Goal: Navigation & Orientation: Find specific page/section

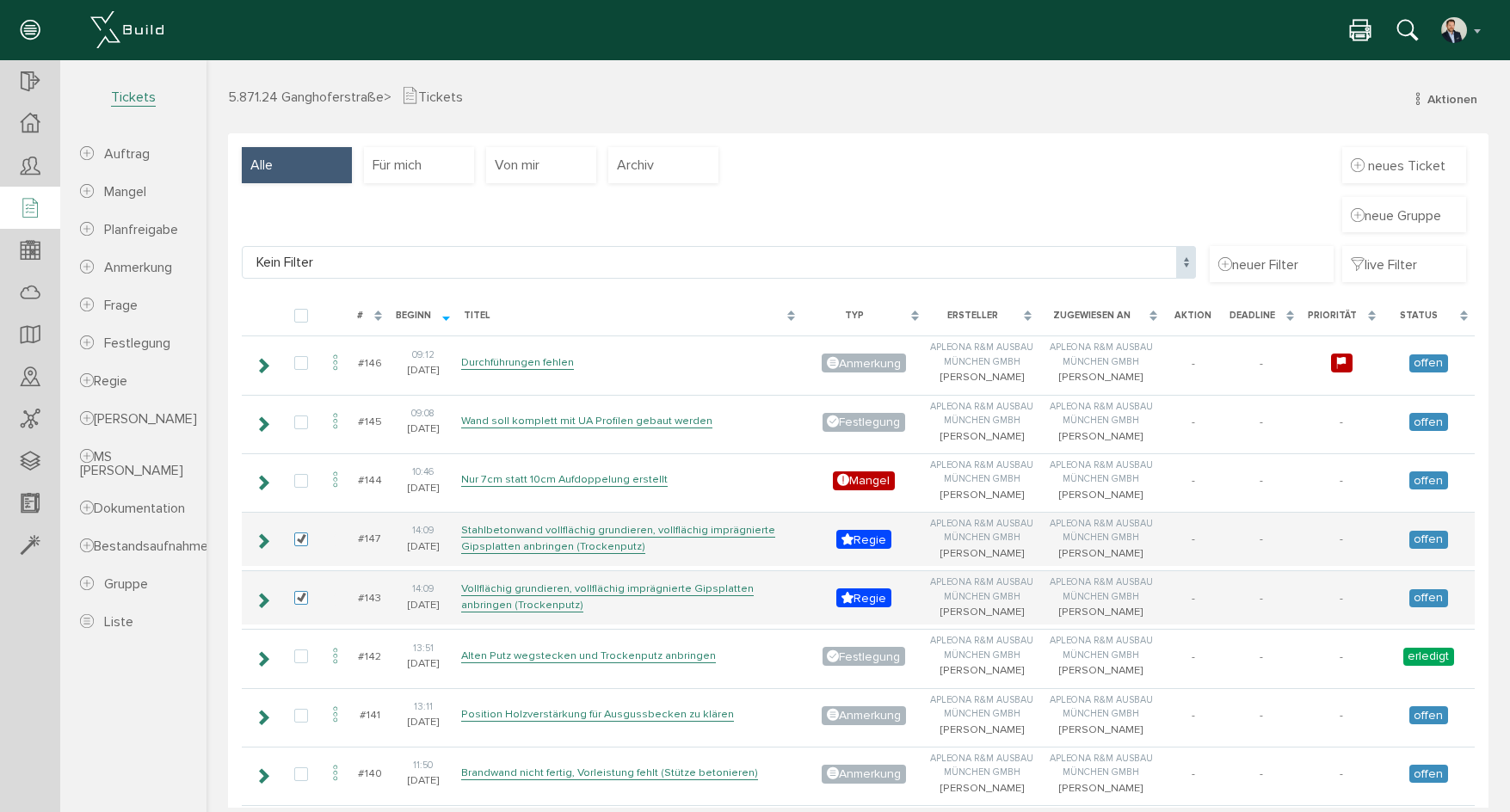
click at [680, 219] on div "neue Gruppe" at bounding box center [858, 222] width 1233 height 50
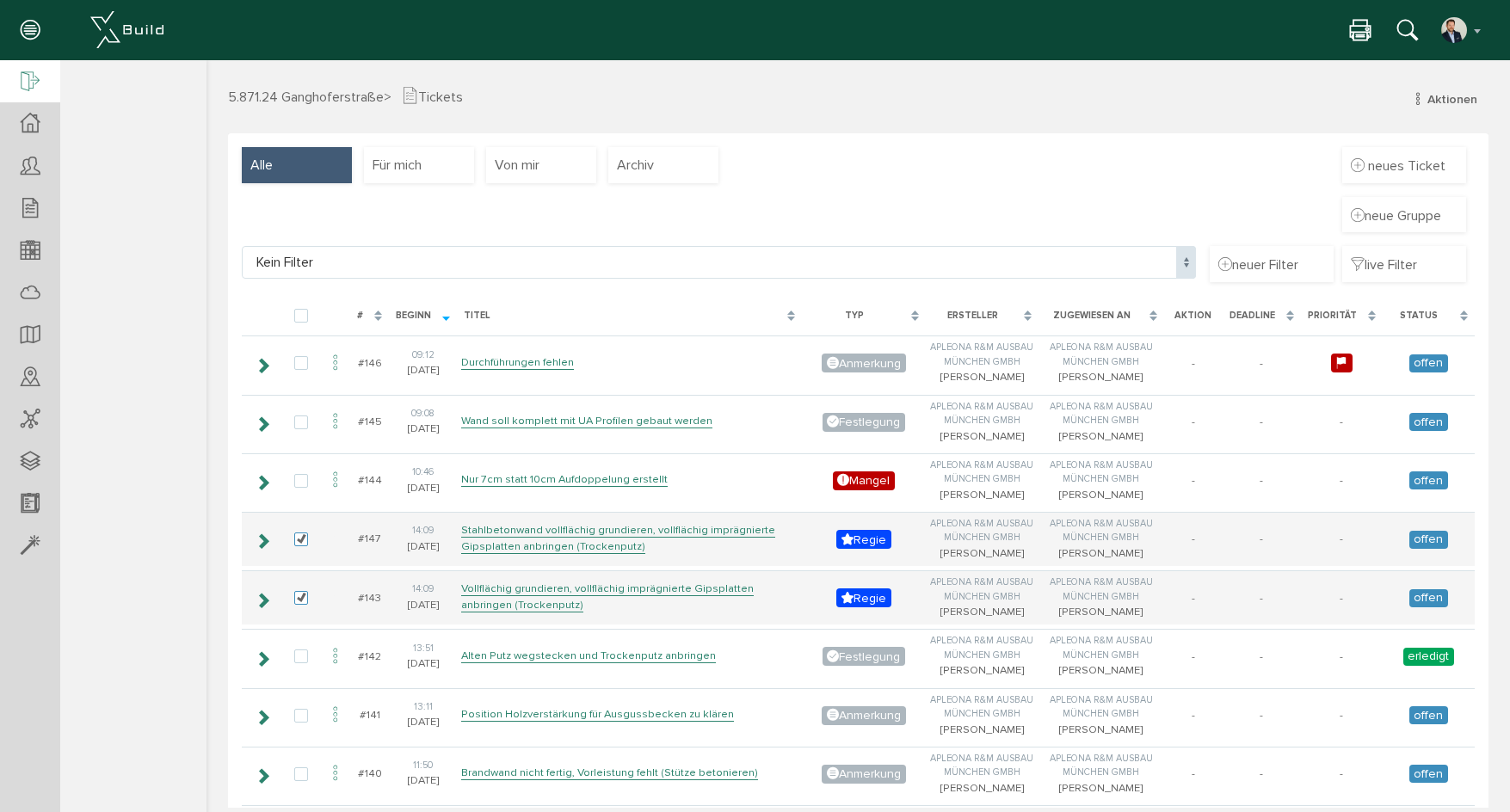
click at [6, 77] on div at bounding box center [29, 81] width 60 height 44
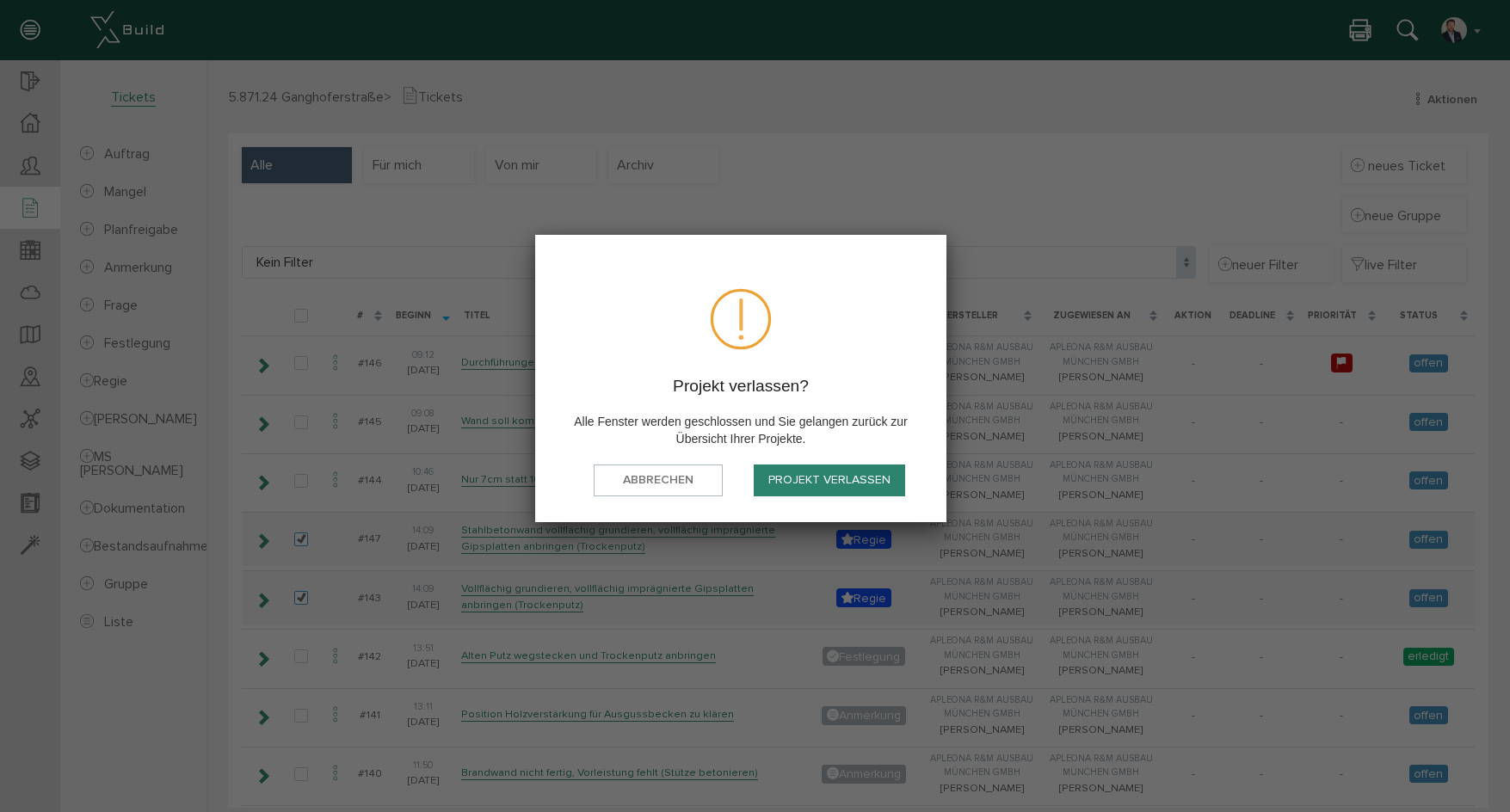
click at [794, 469] on button "Projekt verlassen" at bounding box center [830, 480] width 152 height 32
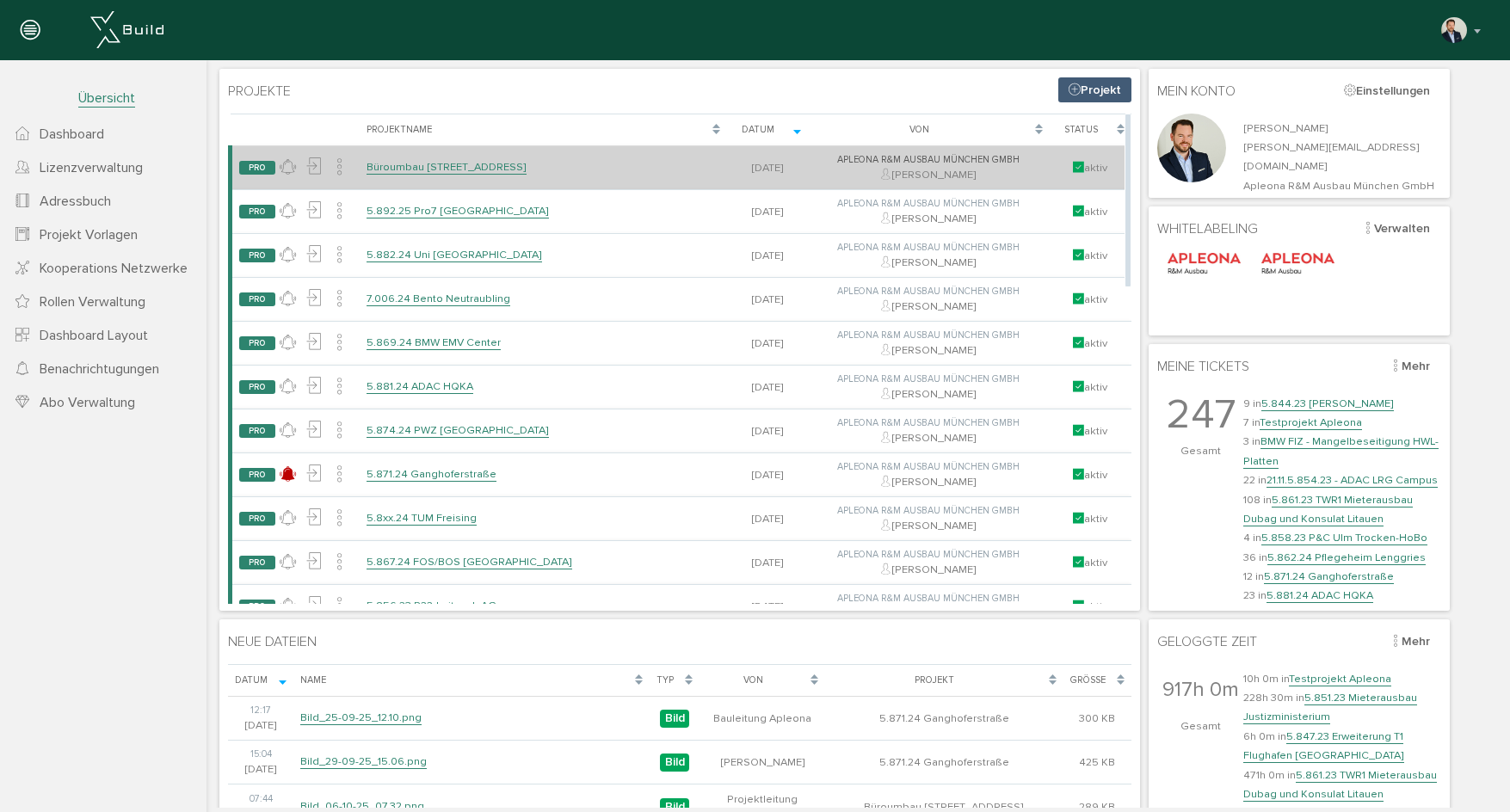
click at [439, 173] on link "Büroumbau [STREET_ADDRESS]" at bounding box center [446, 167] width 160 height 15
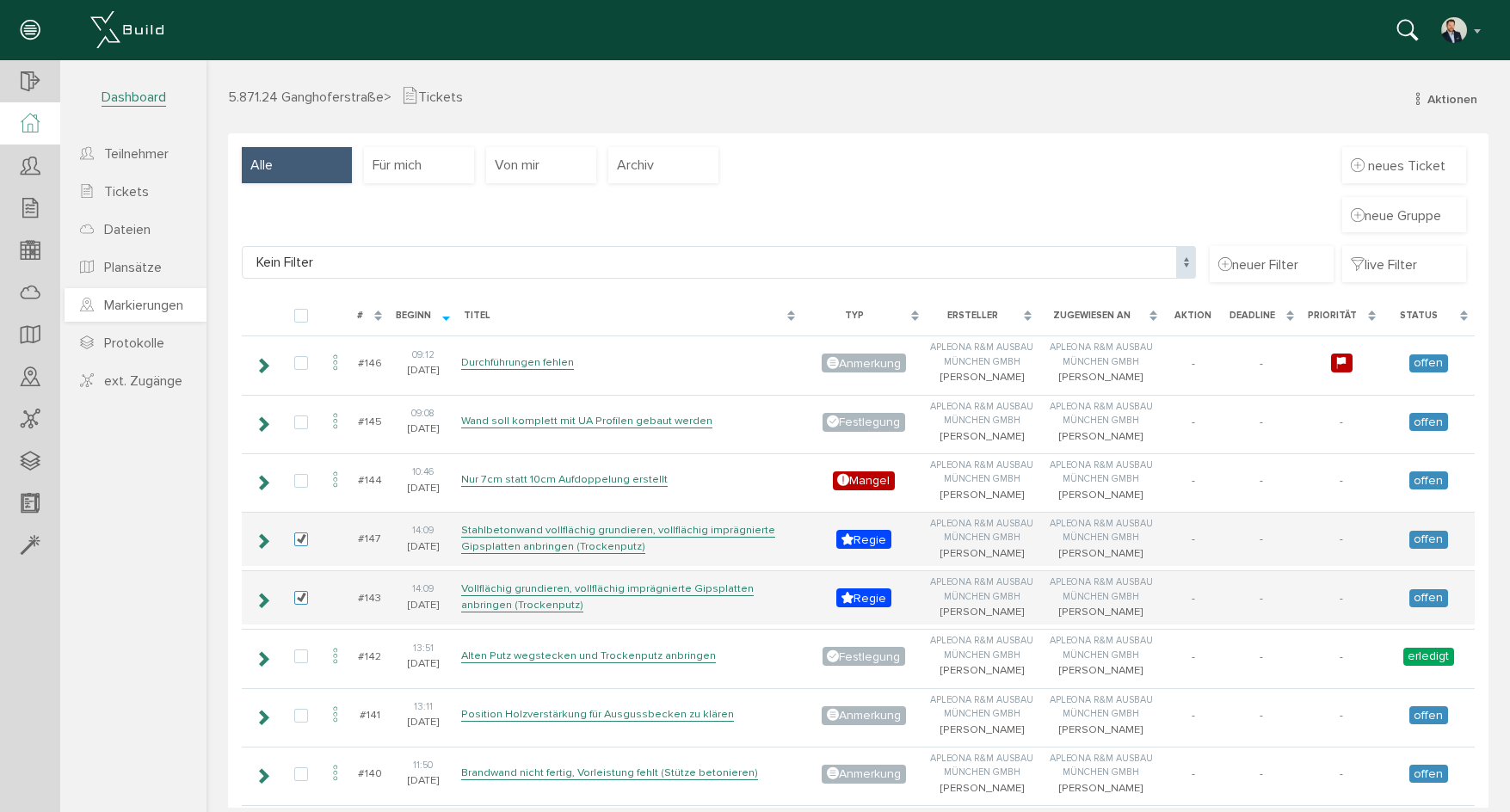
click at [133, 303] on span "Markierungen" at bounding box center [143, 306] width 79 height 17
click at [29, 325] on icon at bounding box center [30, 335] width 19 height 24
click at [29, 296] on icon at bounding box center [30, 294] width 19 height 24
click at [38, 376] on icon at bounding box center [30, 378] width 19 height 24
click at [27, 567] on div at bounding box center [29, 546] width 60 height 44
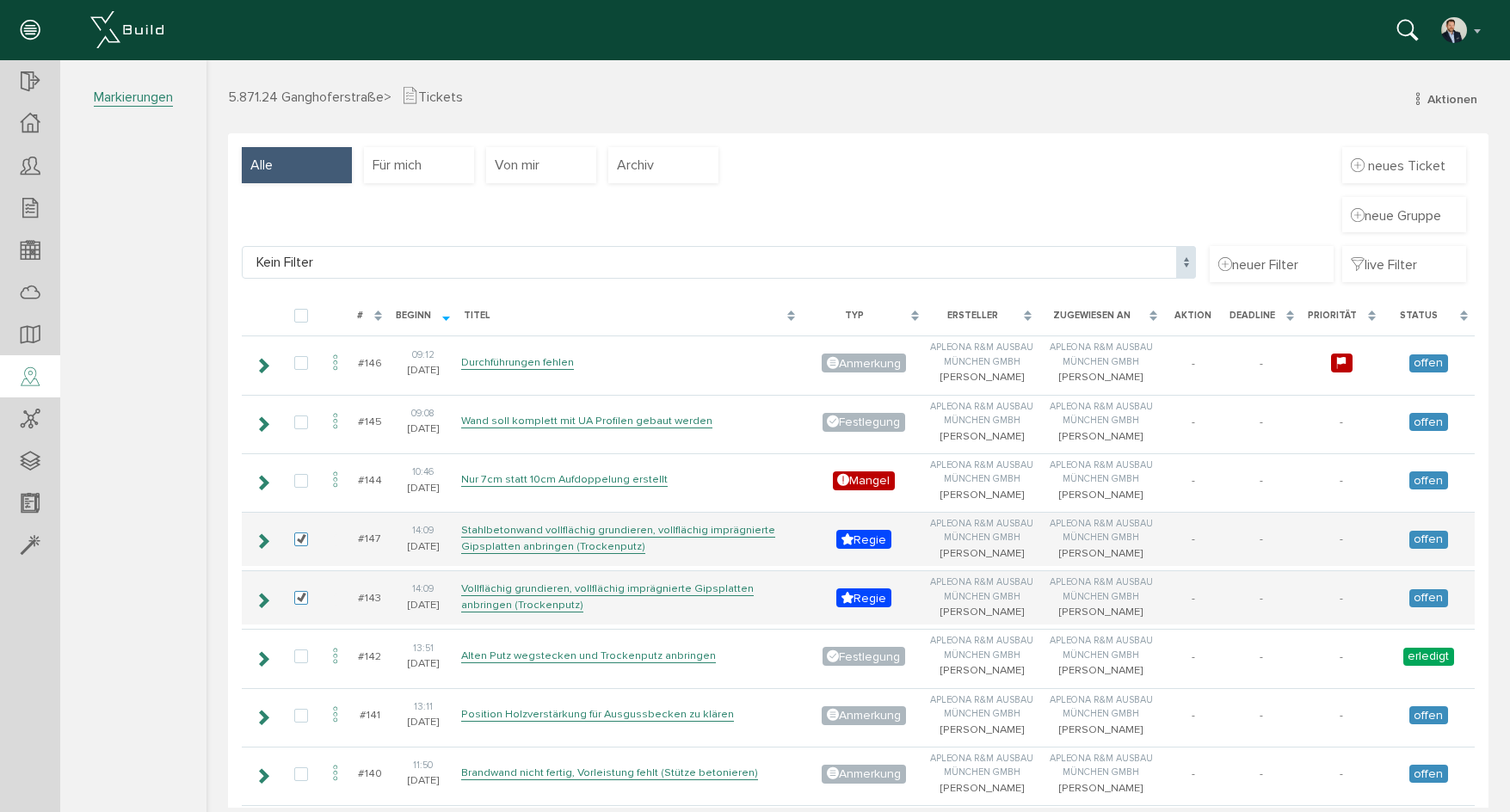
click at [32, 379] on icon at bounding box center [30, 378] width 19 height 24
